Goal: Task Accomplishment & Management: Complete application form

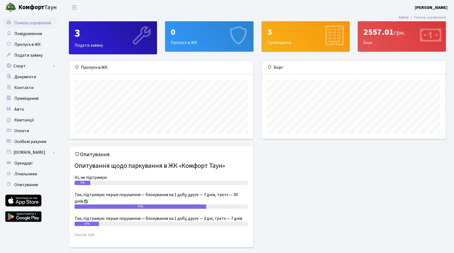
scroll to position [78, 184]
click at [424, 9] on b "[PERSON_NAME]" at bounding box center [430, 8] width 33 height 6
click at [410, 29] on link "Вийти" at bounding box center [420, 29] width 54 height 8
click at [87, 36] on div "3" at bounding box center [113, 33] width 77 height 13
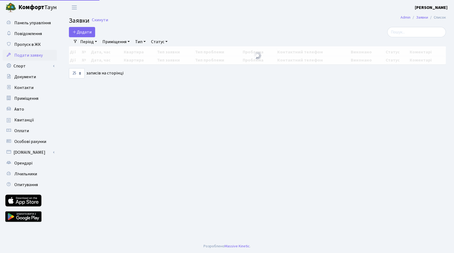
select select "25"
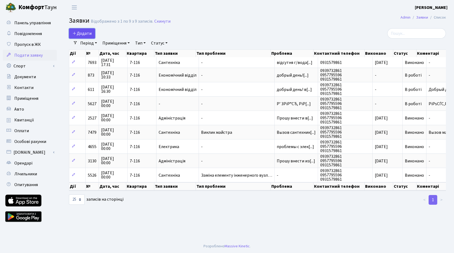
click at [88, 33] on span "Додати" at bounding box center [81, 34] width 19 height 6
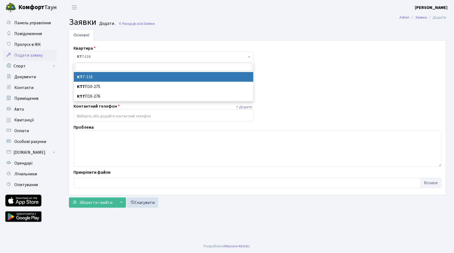
click at [109, 55] on span "КТ 7-116" at bounding box center [162, 56] width 170 height 5
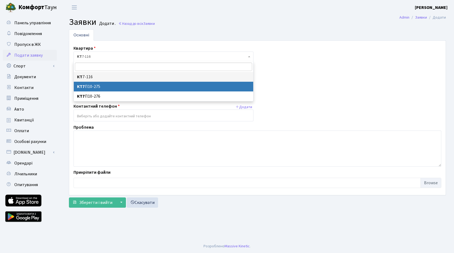
select select "19599"
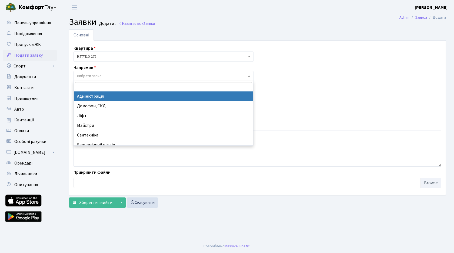
click at [119, 73] on span "Вибрати запис" at bounding box center [162, 75] width 170 height 5
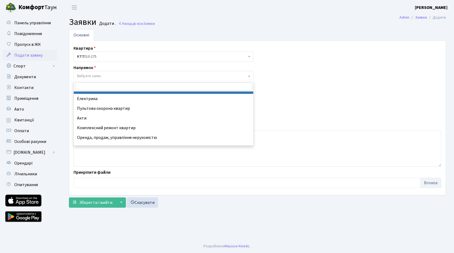
scroll to position [63, 0]
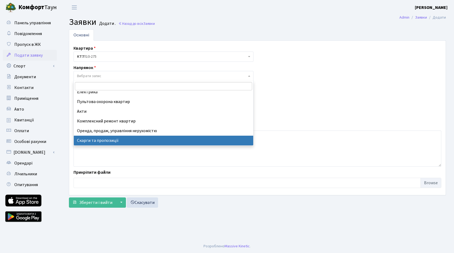
select select "37"
select select
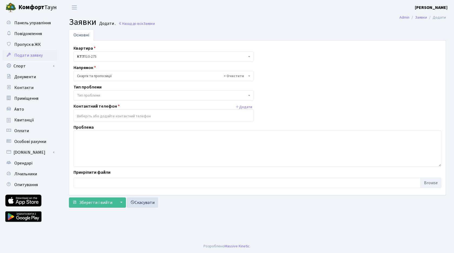
click at [129, 96] on span "Тип проблеми" at bounding box center [162, 95] width 170 height 5
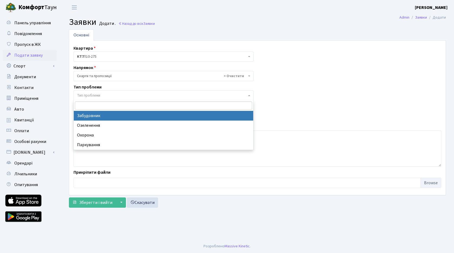
click at [136, 75] on span "× Скарги та пропозиції" at bounding box center [162, 75] width 170 height 5
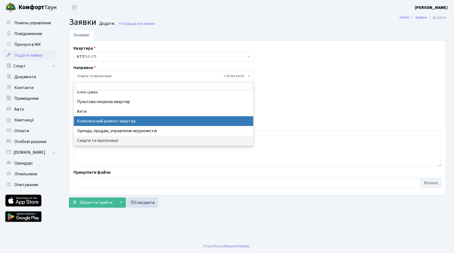
scroll to position [0, 0]
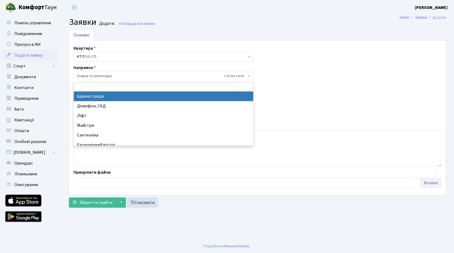
select select "5"
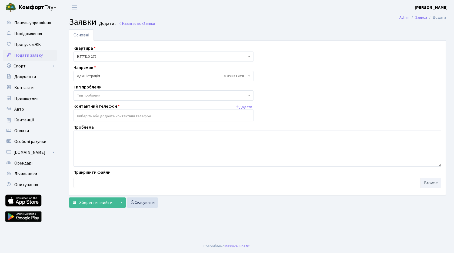
click at [112, 101] on div "Квартира <b>КТ</b>&nbsp;&nbsp;&nbsp;&nbsp;7-116 <b>КТ7</b>&nbsp;&nbsp;&nbsp;П10…" at bounding box center [257, 118] width 376 height 146
click at [126, 95] on span "Тип проблеми" at bounding box center [162, 95] width 170 height 5
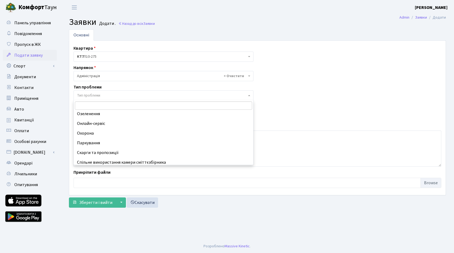
scroll to position [42, 0]
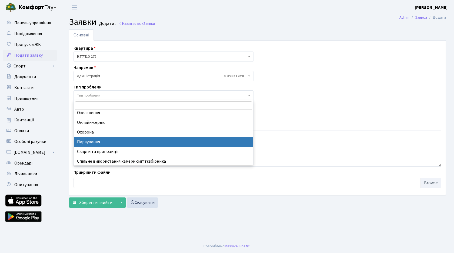
select select "66"
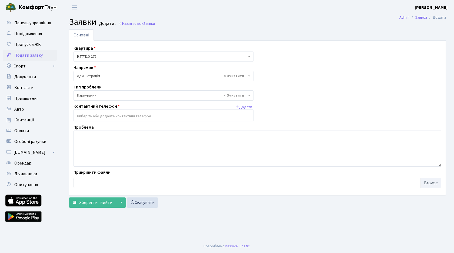
click at [113, 116] on input "search" at bounding box center [163, 117] width 179 height 10
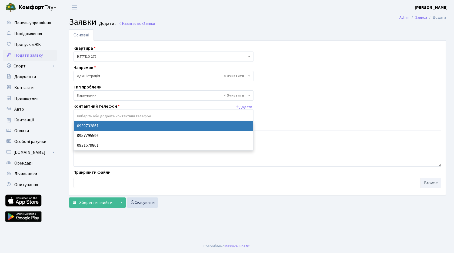
select select "23334"
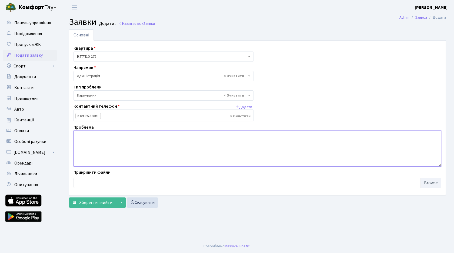
click at [91, 141] on textarea at bounding box center [257, 149] width 368 height 36
type textarea "П"
type textarea "Ремонт покриття"
click at [99, 97] on span "× Паркування" at bounding box center [162, 95] width 170 height 5
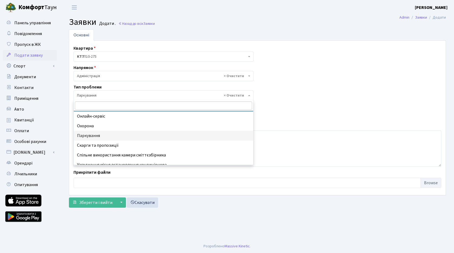
scroll to position [53, 0]
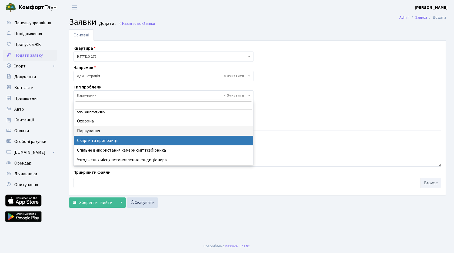
select select "55"
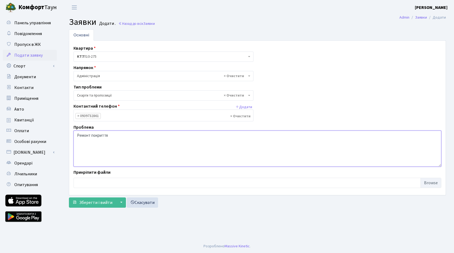
click at [131, 147] on textarea "Ремонт покриття" at bounding box center [257, 149] width 368 height 36
click at [143, 72] on span "× Адміністрація" at bounding box center [163, 76] width 180 height 10
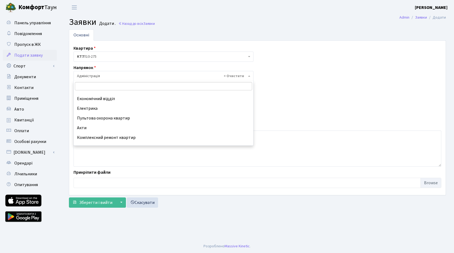
scroll to position [63, 0]
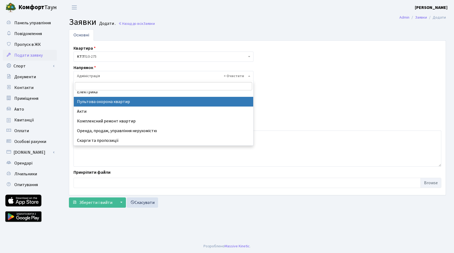
click at [304, 91] on div "Квартира <b>КТ</b>&nbsp;&nbsp;&nbsp;&nbsp;7-116 <b>КТ7</b>&nbsp;&nbsp;&nbsp;П10…" at bounding box center [257, 118] width 376 height 146
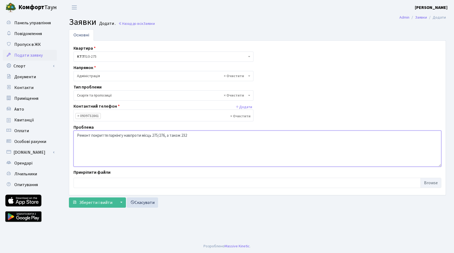
click at [199, 136] on textarea "Ремонт покриття паркінгу навпроти місць 275/276, а також 232" at bounding box center [257, 149] width 368 height 36
type textarea "Ремонт покриття паркінгу навпроти місць 275/276, а також 232 місця (5 рівень)"
click at [120, 202] on button "▼" at bounding box center [121, 203] width 10 height 10
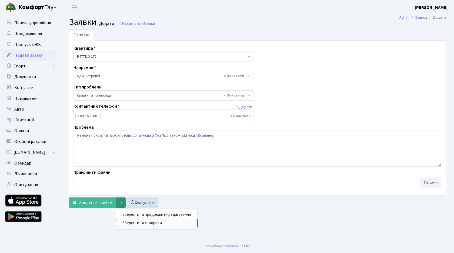
click at [124, 225] on button "Зберегти та створити" at bounding box center [156, 223] width 81 height 8
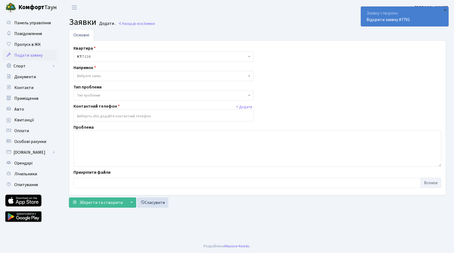
click at [32, 55] on span "Подати заявку" at bounding box center [28, 55] width 28 height 6
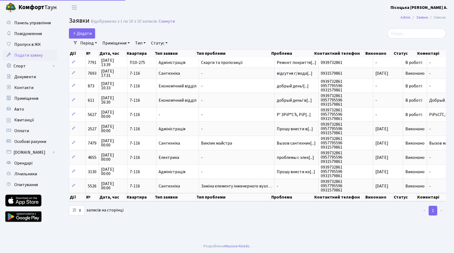
select select "25"
click at [28, 122] on span "Квитанції" at bounding box center [24, 120] width 20 height 6
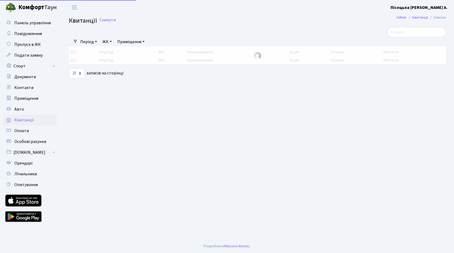
select select "25"
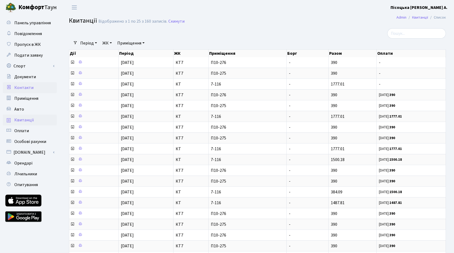
click at [28, 84] on link "Контакти" at bounding box center [30, 87] width 54 height 11
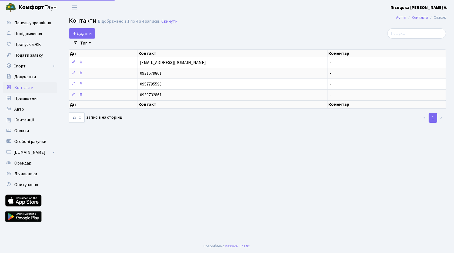
select select "25"
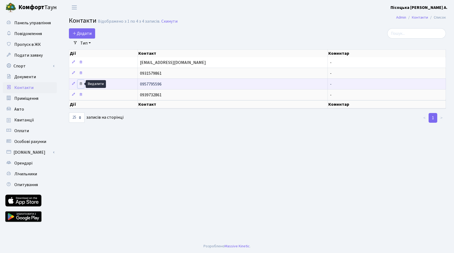
click at [81, 85] on icon at bounding box center [81, 84] width 4 height 4
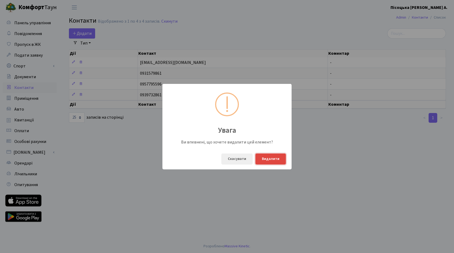
click at [275, 160] on button "Видалити" at bounding box center [270, 159] width 31 height 11
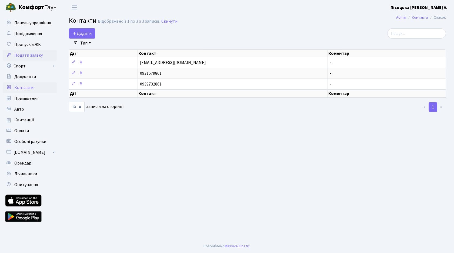
click at [35, 56] on span "Подати заявку" at bounding box center [28, 55] width 28 height 6
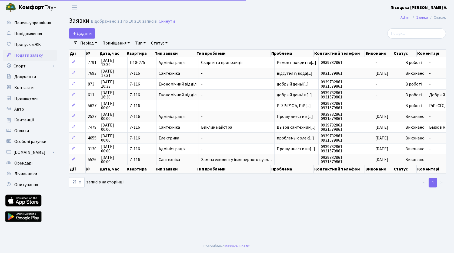
select select "25"
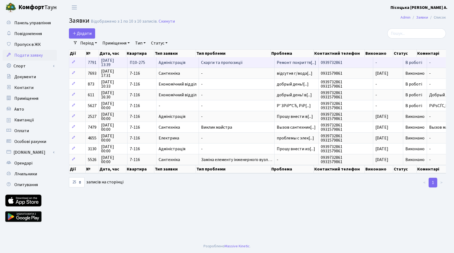
click at [218, 59] on td "Скарги та пропозиції" at bounding box center [237, 62] width 76 height 11
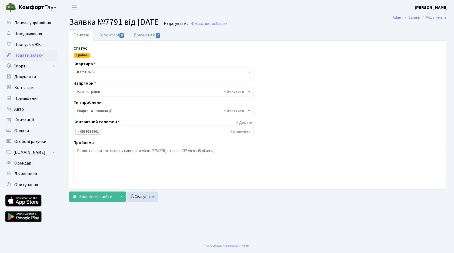
select select "55"
